Goal: Complete application form

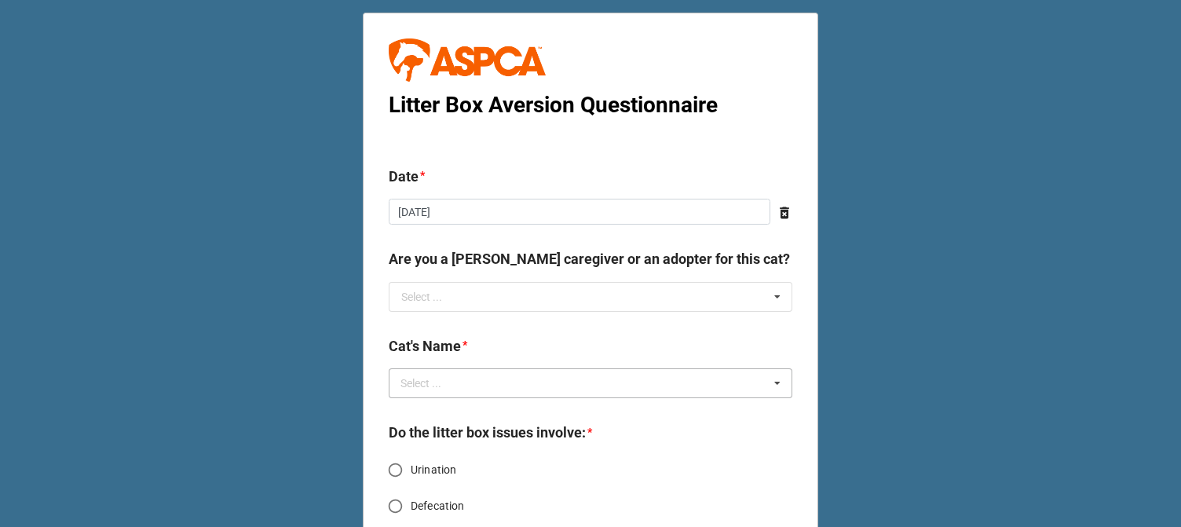
click at [613, 374] on div "Select ... No results found." at bounding box center [591, 383] width 404 height 30
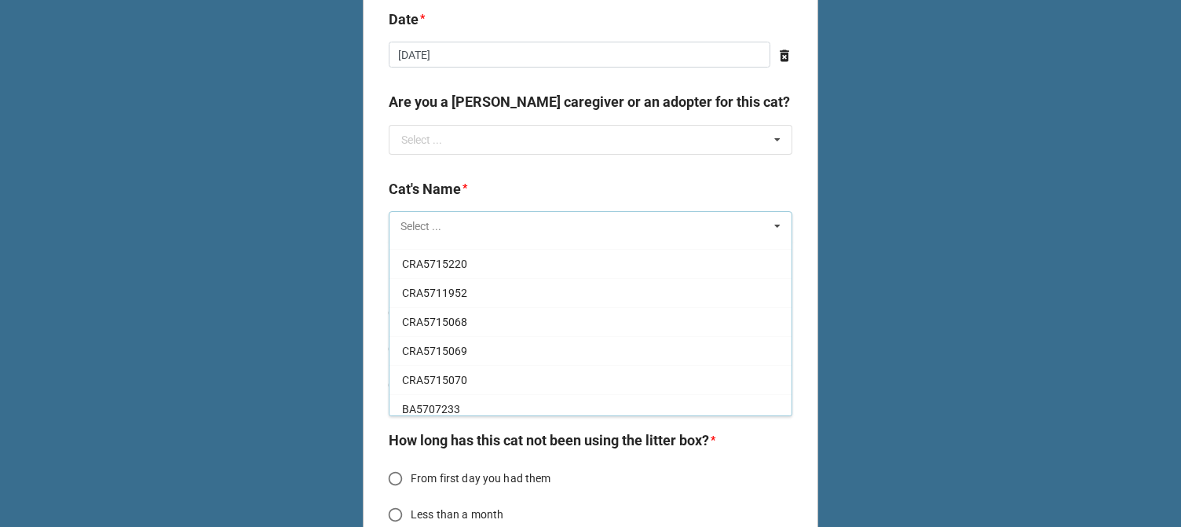
scroll to position [2731, 0]
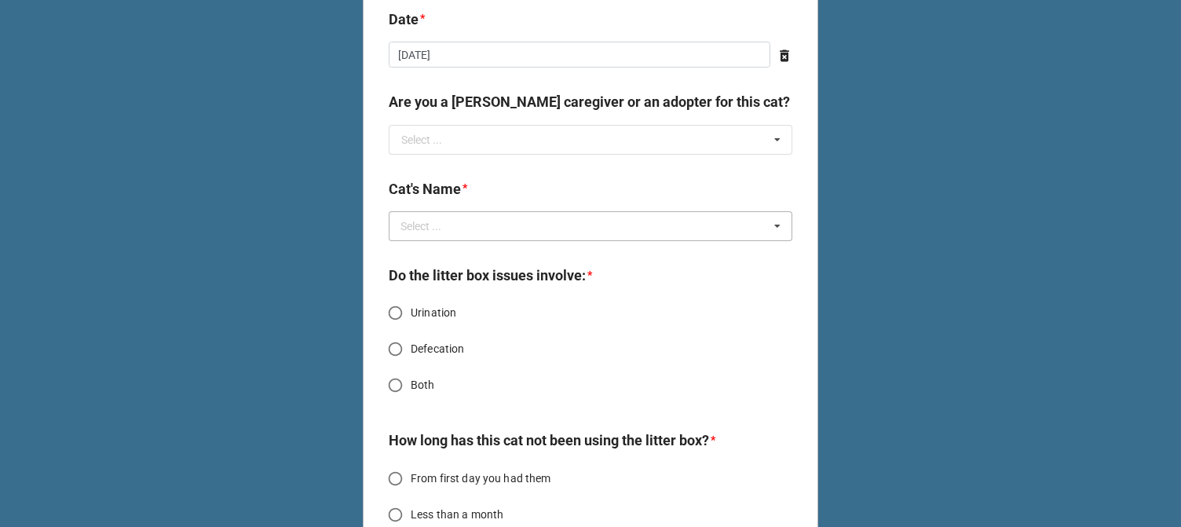
click at [537, 236] on div "Select ... PW Cheerio PW Froot Loops CRA5718759 CRA5718761 CRA5718762 CRA571866…" at bounding box center [591, 226] width 404 height 30
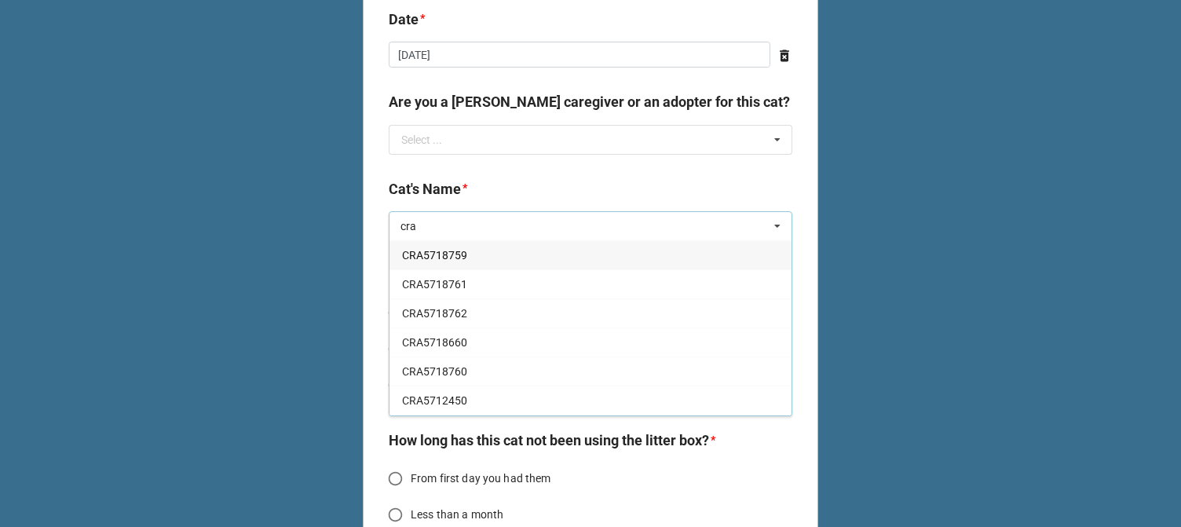
type input "cra"
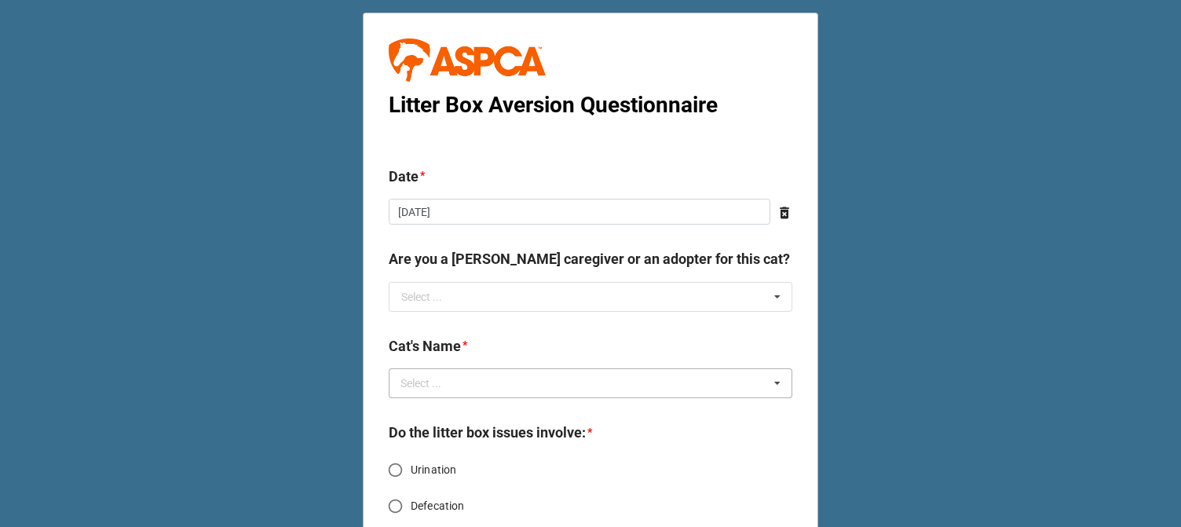
click at [659, 382] on div "cra Select ... PW Cheerio PW Froot Loops CRA5718759 CRA5718761 CRA5718762 CRA57…" at bounding box center [591, 383] width 404 height 30
type input "test"
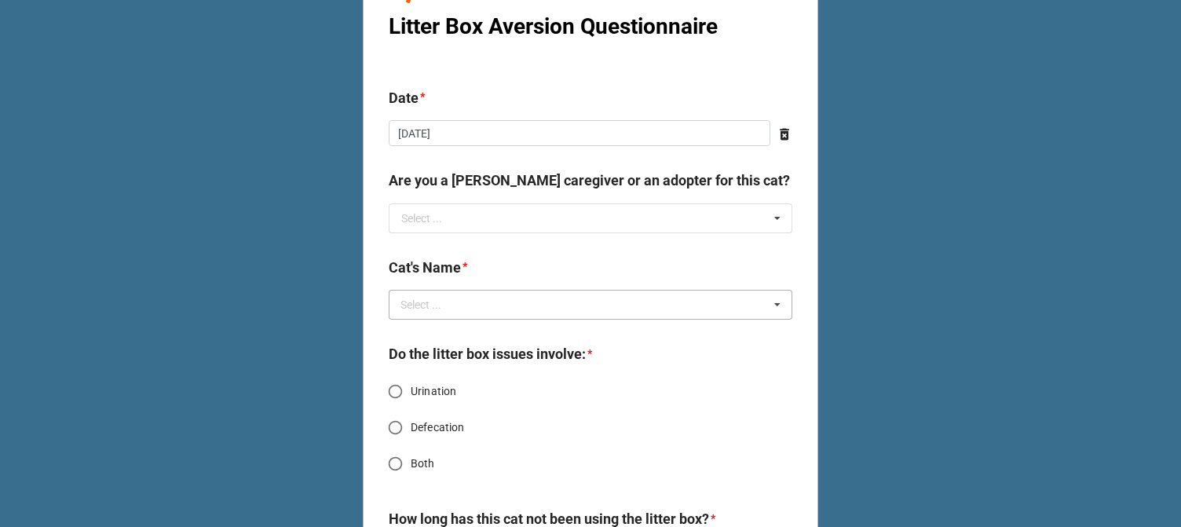
click at [558, 315] on div "test Select ... PW Cheerio PW Froot Loops CRA5718759 CRA5718761 CRA5718762 CRA5…" at bounding box center [591, 305] width 404 height 30
type input "test"
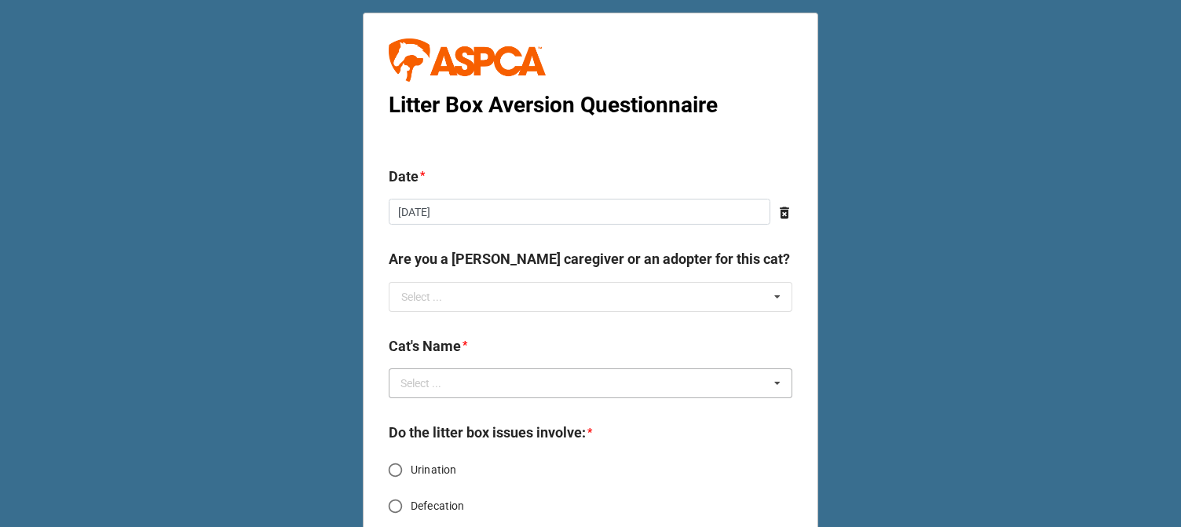
click at [503, 379] on div "Select ... No results found." at bounding box center [591, 383] width 404 height 30
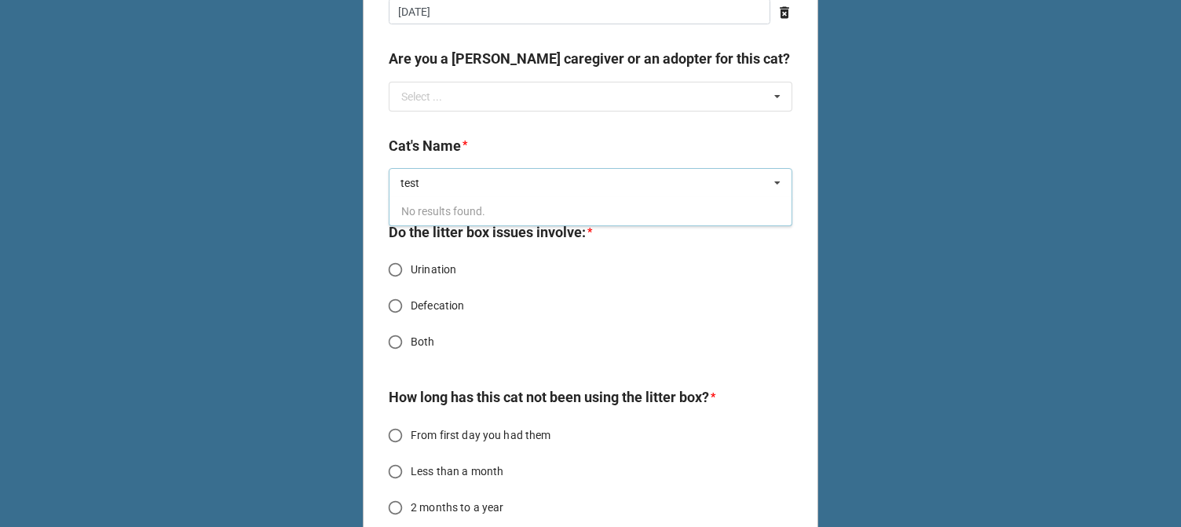
scroll to position [236, 0]
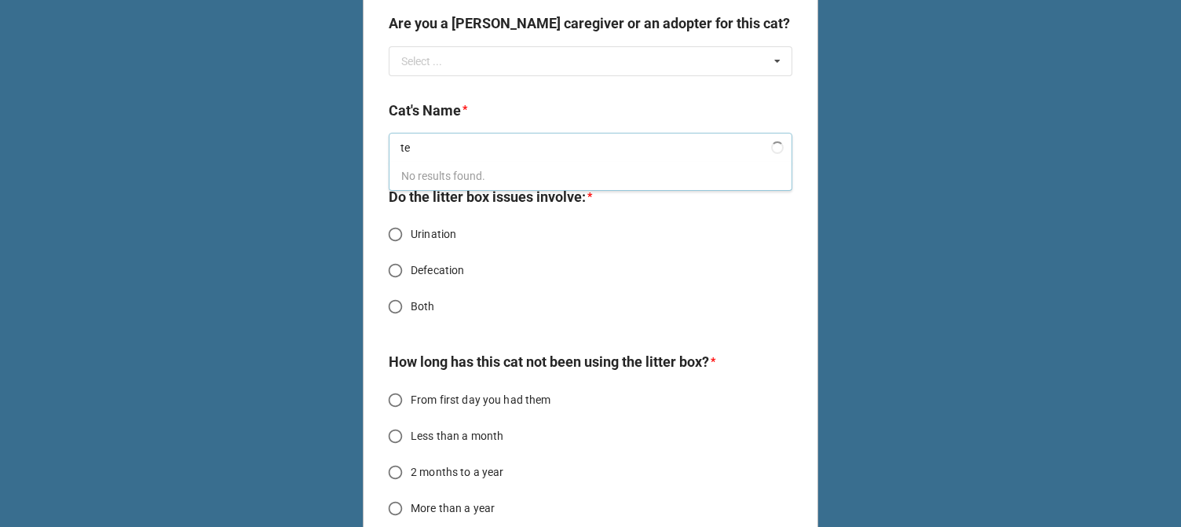
type input "t"
click at [490, 150] on div "Test Test Select ... No results found." at bounding box center [591, 148] width 404 height 30
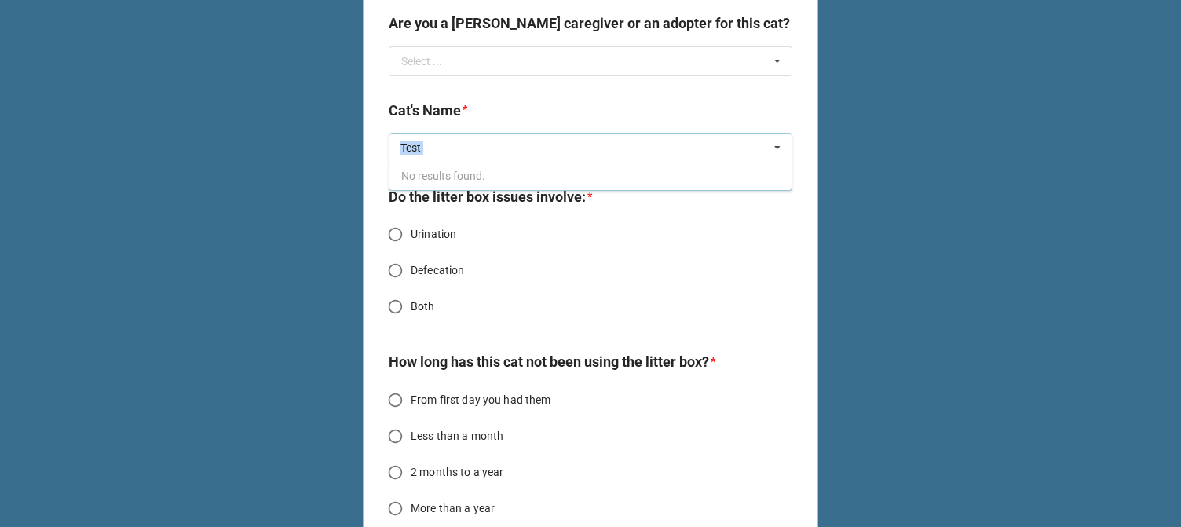
click at [490, 150] on div "Test Test Select ... No results found." at bounding box center [591, 148] width 404 height 30
type input "T"
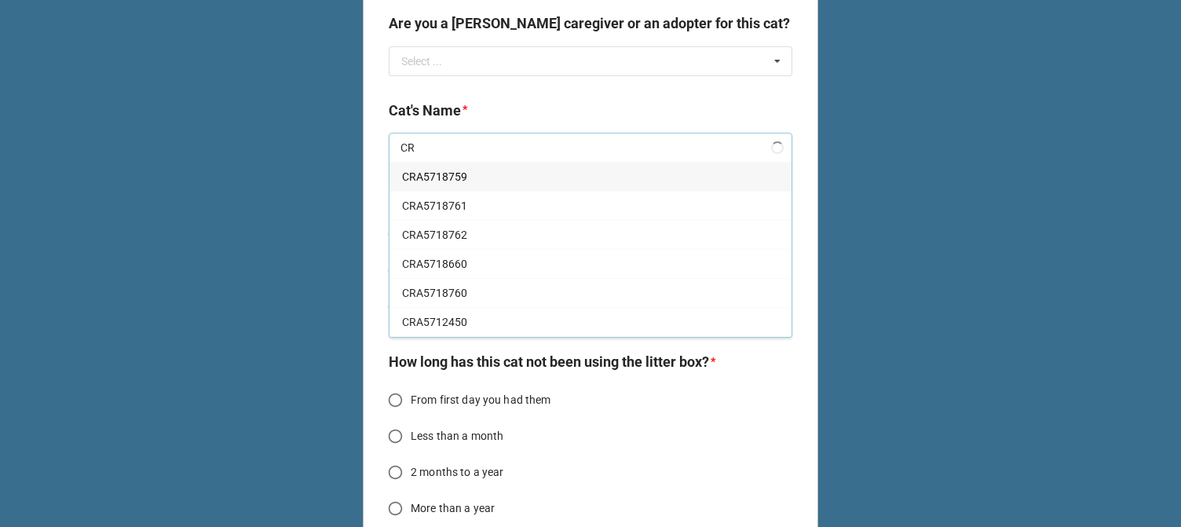
type input "C"
